Goal: Find specific page/section

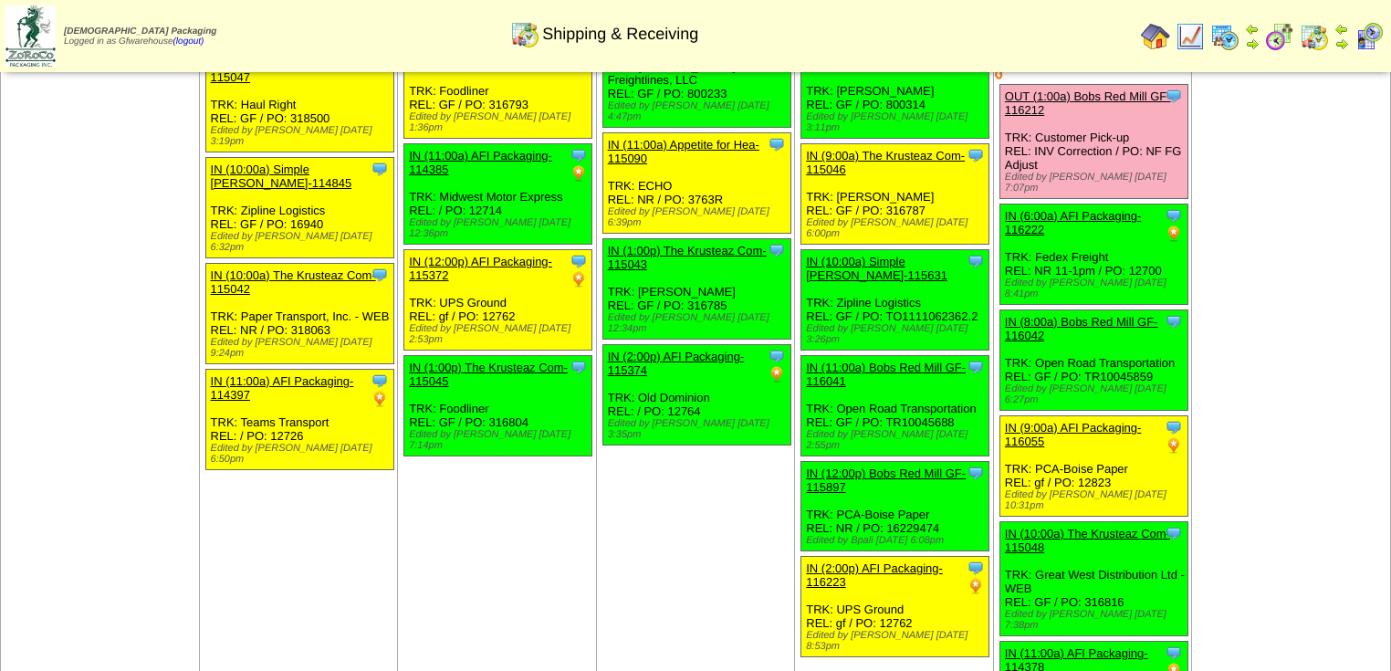
scroll to position [511, 0]
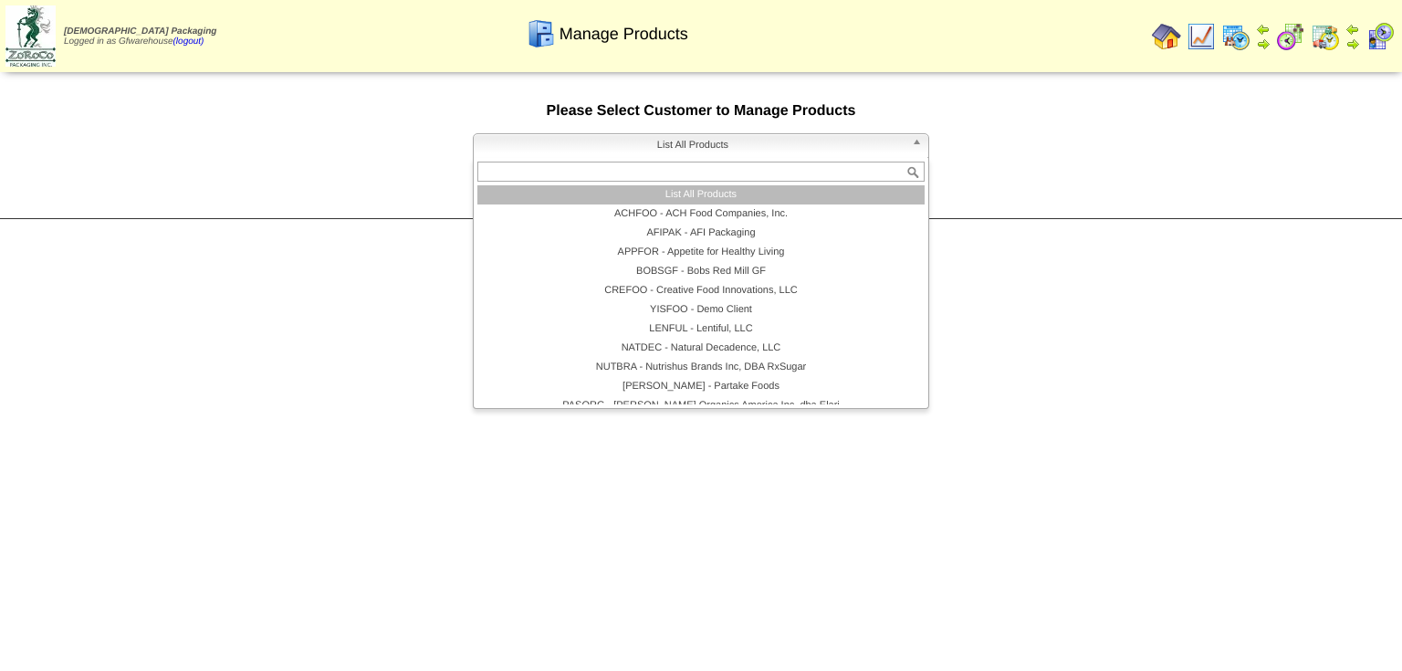
click at [917, 148] on b at bounding box center [920, 146] width 16 height 24
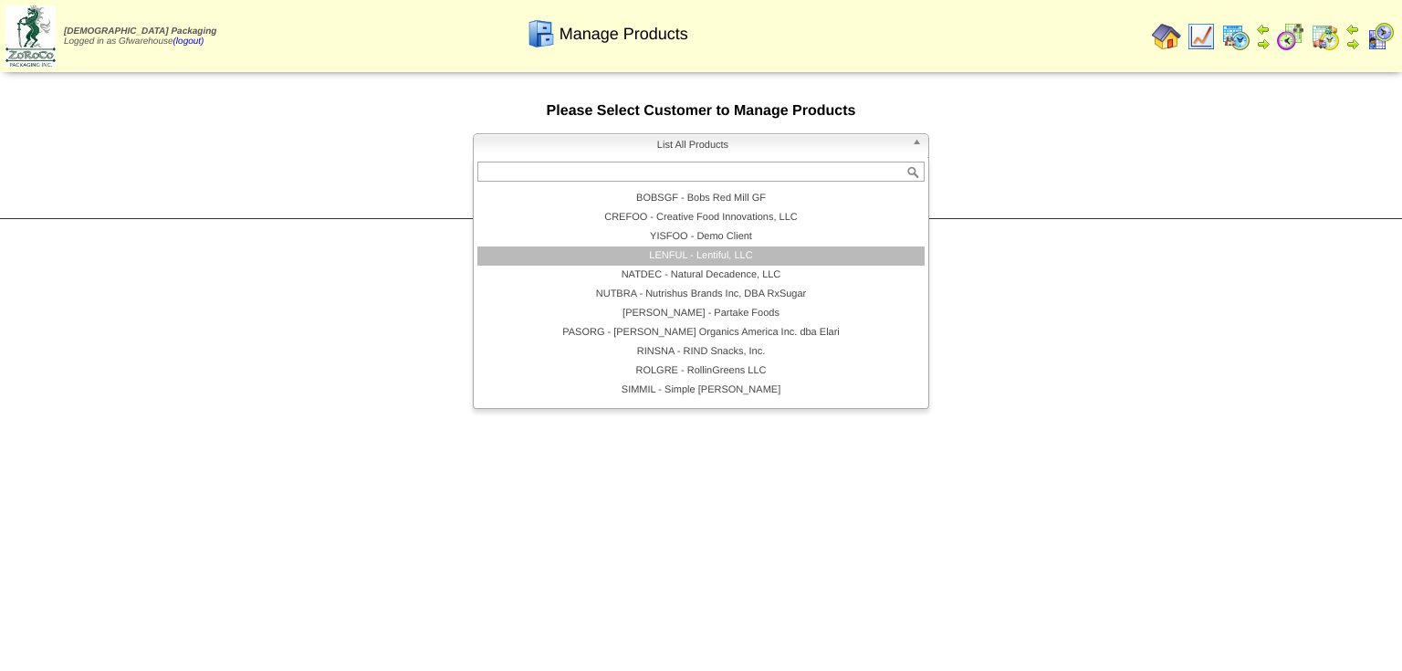
scroll to position [106, 0]
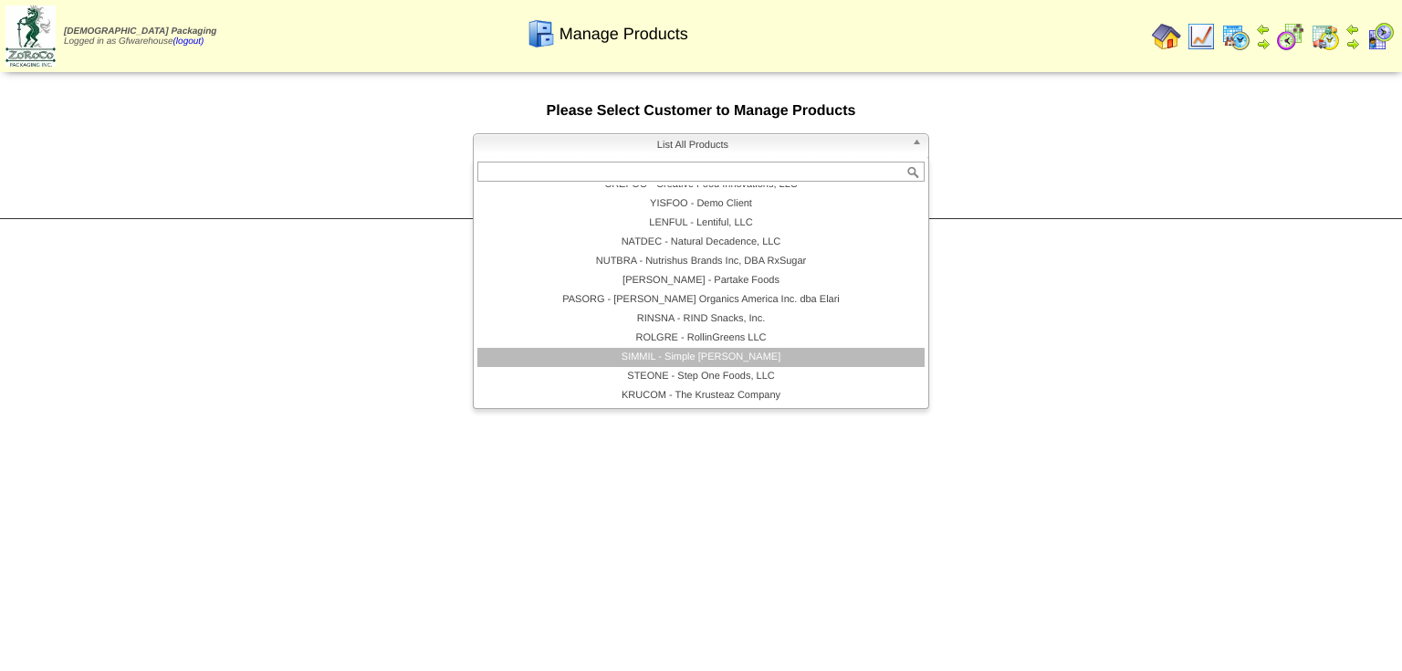
click at [716, 348] on li "ROLGRE - RollinGreens LLC" at bounding box center [700, 338] width 447 height 19
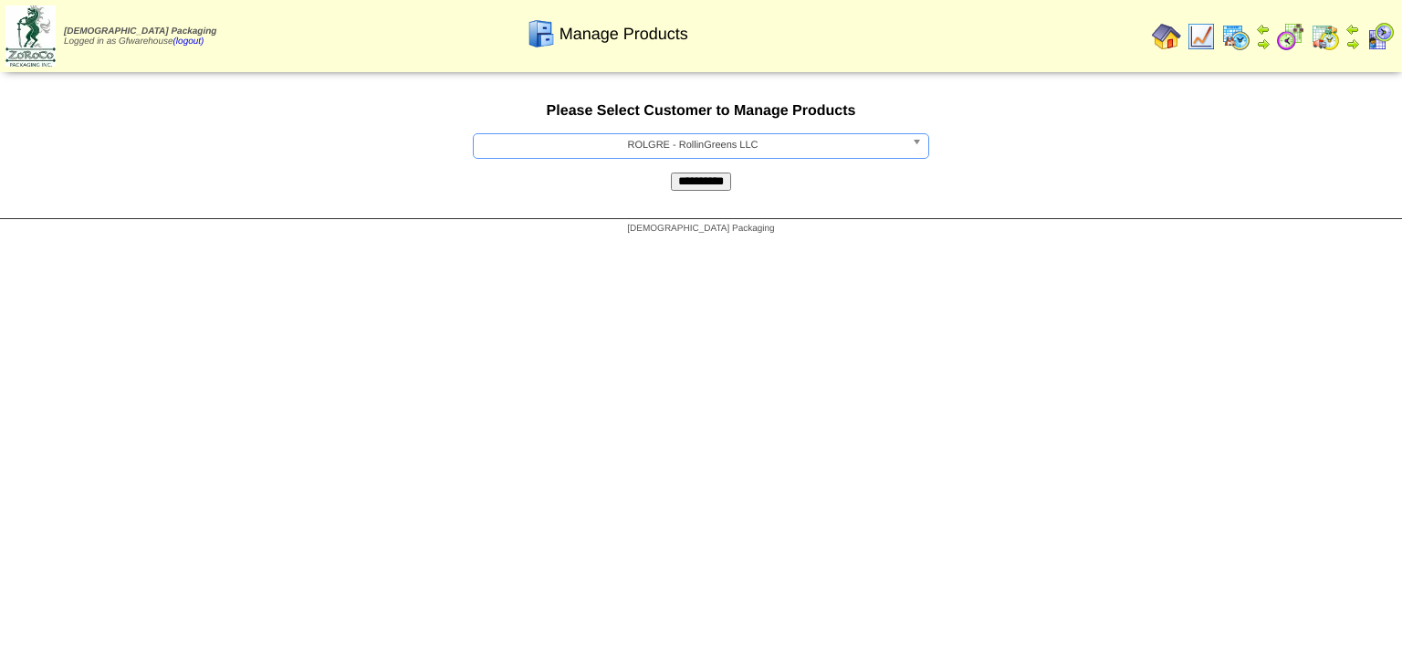
click at [915, 149] on b at bounding box center [920, 146] width 16 height 24
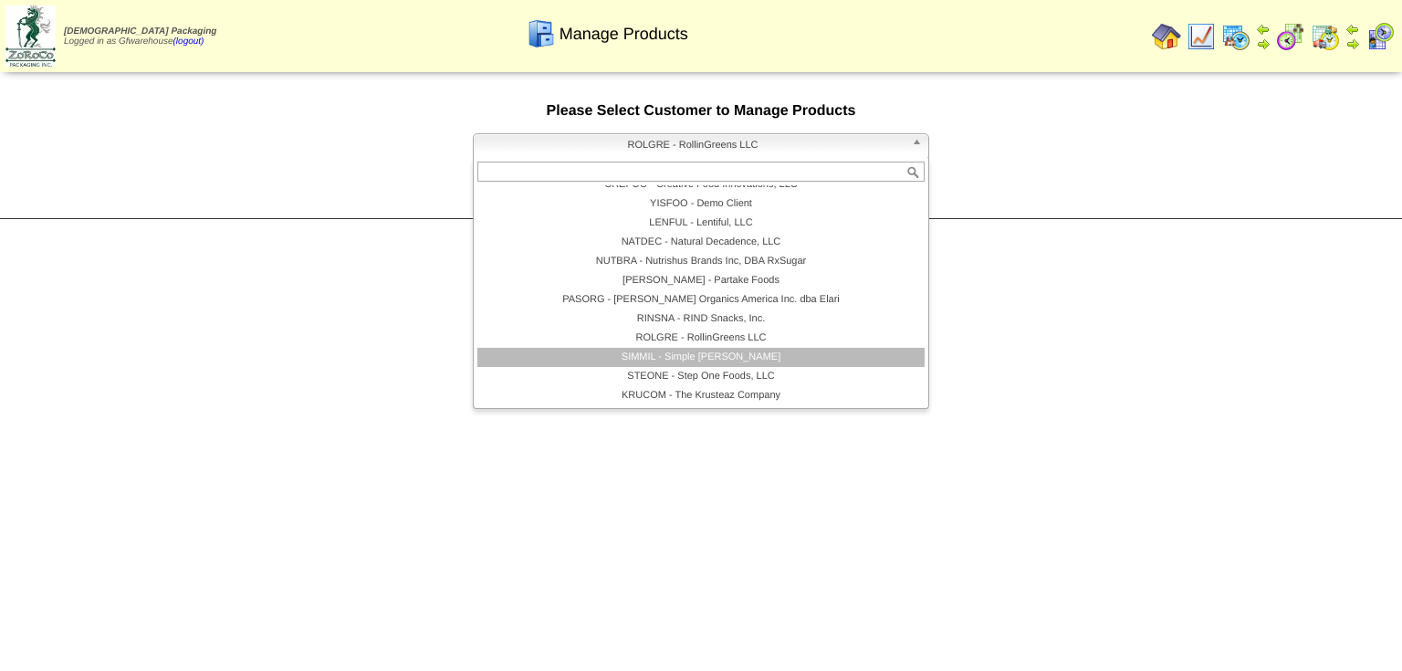
click at [675, 359] on li "SIMMIL - Simple Mills" at bounding box center [700, 357] width 447 height 19
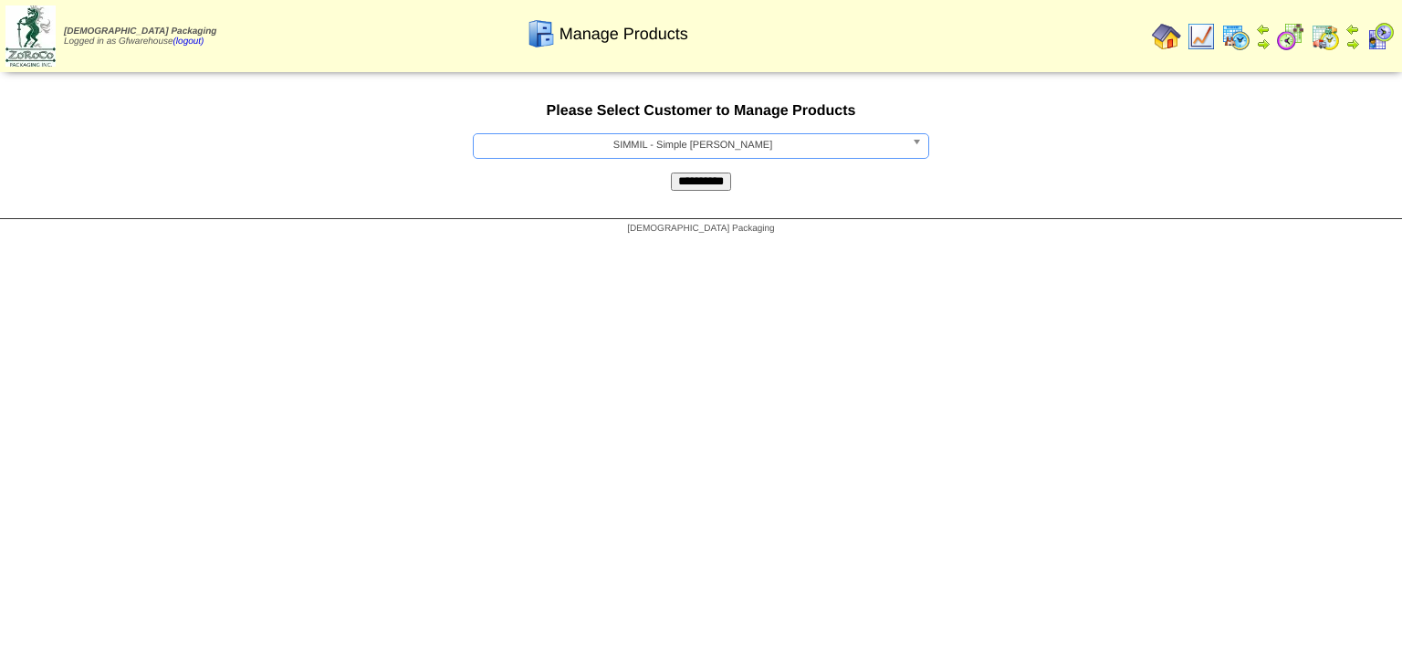
click at [707, 178] on input "**********" at bounding box center [701, 182] width 60 height 18
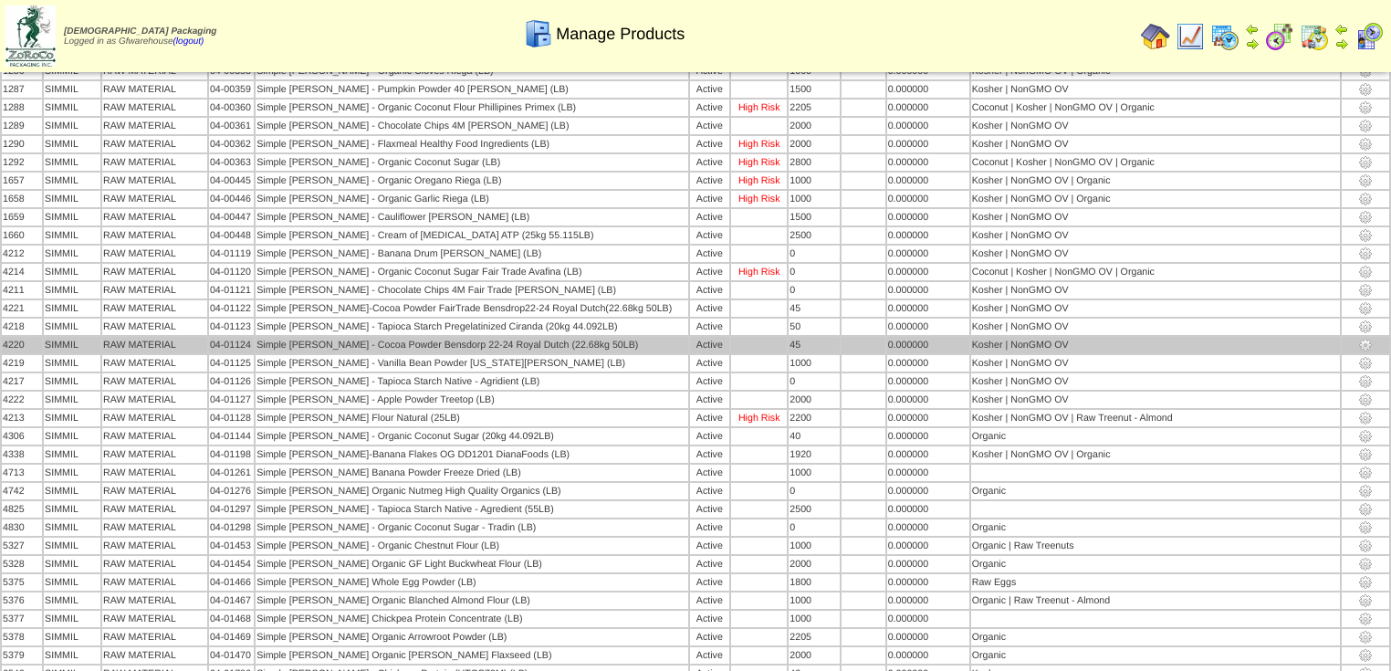
scroll to position [219, 0]
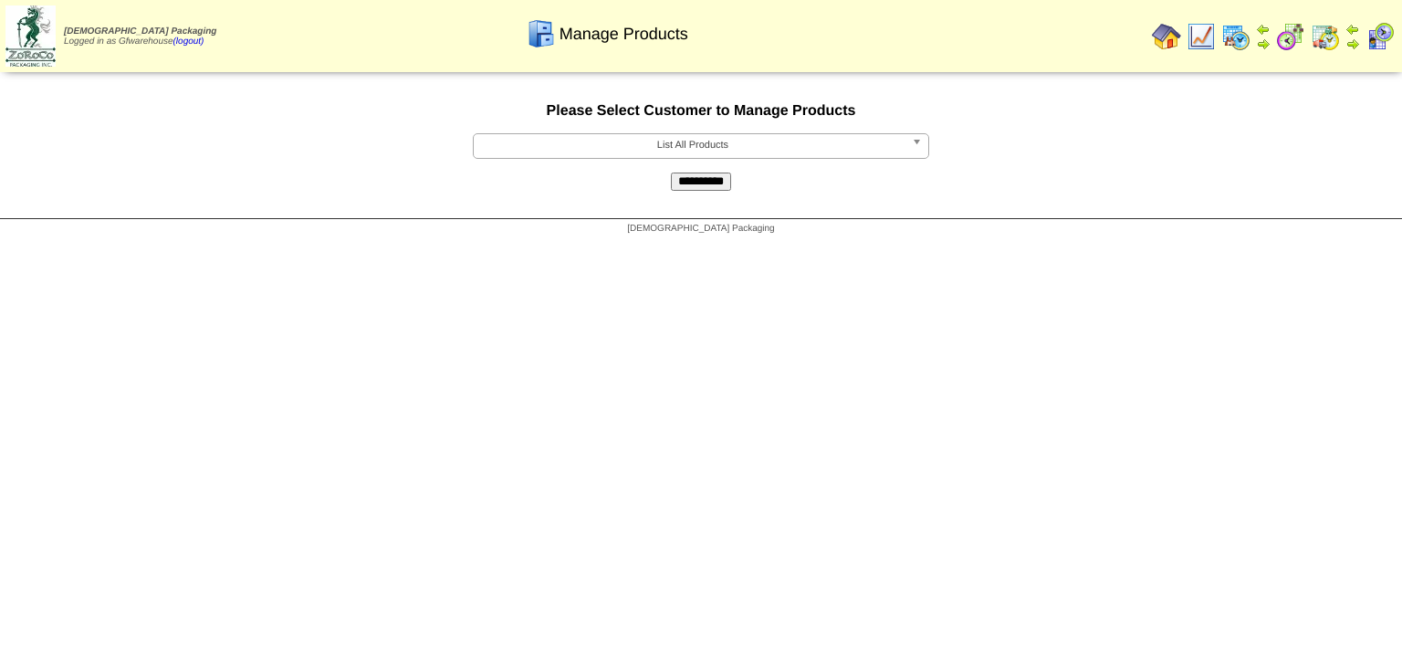
drag, startPoint x: 900, startPoint y: 146, endPoint x: 825, endPoint y: 176, distance: 80.7
click at [900, 146] on span "List All Products" at bounding box center [693, 145] width 424 height 22
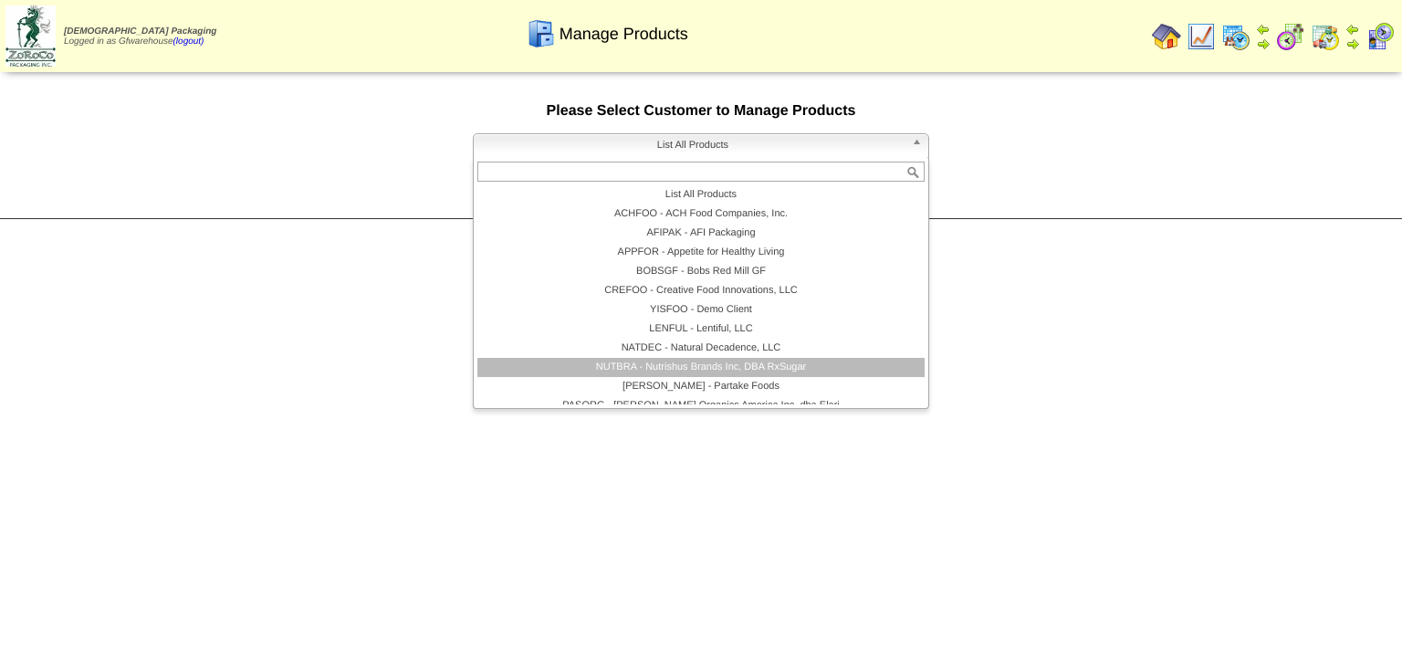
scroll to position [106, 0]
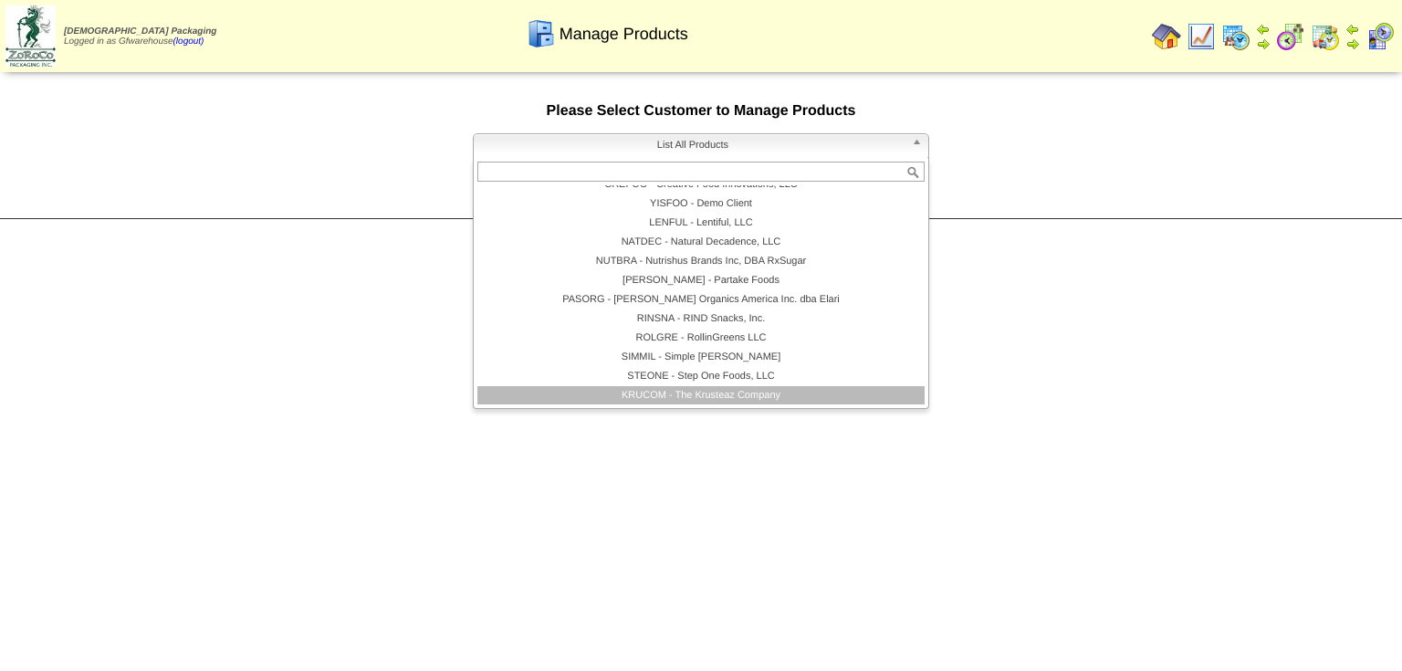
click at [743, 403] on li "KRUCOM - The Krusteaz Company" at bounding box center [700, 395] width 447 height 19
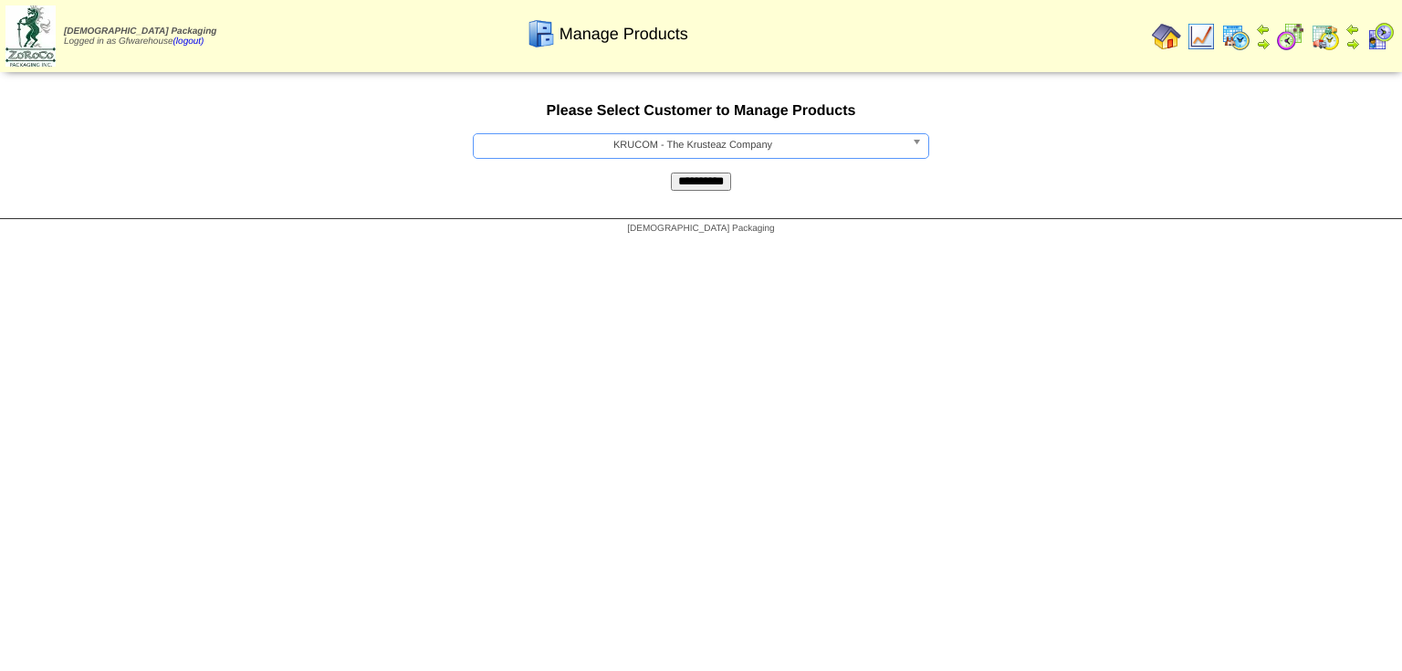
click at [700, 191] on input "**********" at bounding box center [701, 182] width 60 height 18
